Goal: Task Accomplishment & Management: Use online tool/utility

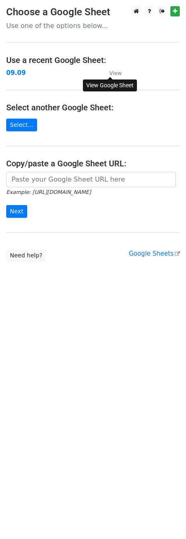
click at [115, 73] on small "View" at bounding box center [115, 73] width 12 height 6
click at [15, 72] on strong "09.09" at bounding box center [15, 72] width 19 height 7
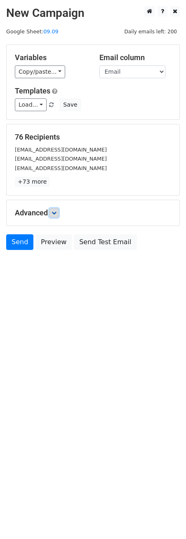
click at [55, 213] on icon at bounding box center [53, 213] width 5 height 5
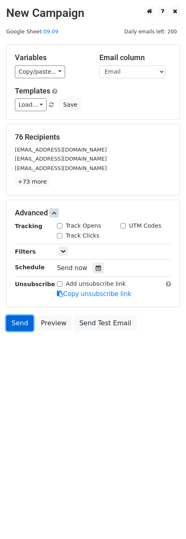
click at [12, 321] on link "Send" at bounding box center [19, 324] width 27 height 16
